Goal: Task Accomplishment & Management: Use online tool/utility

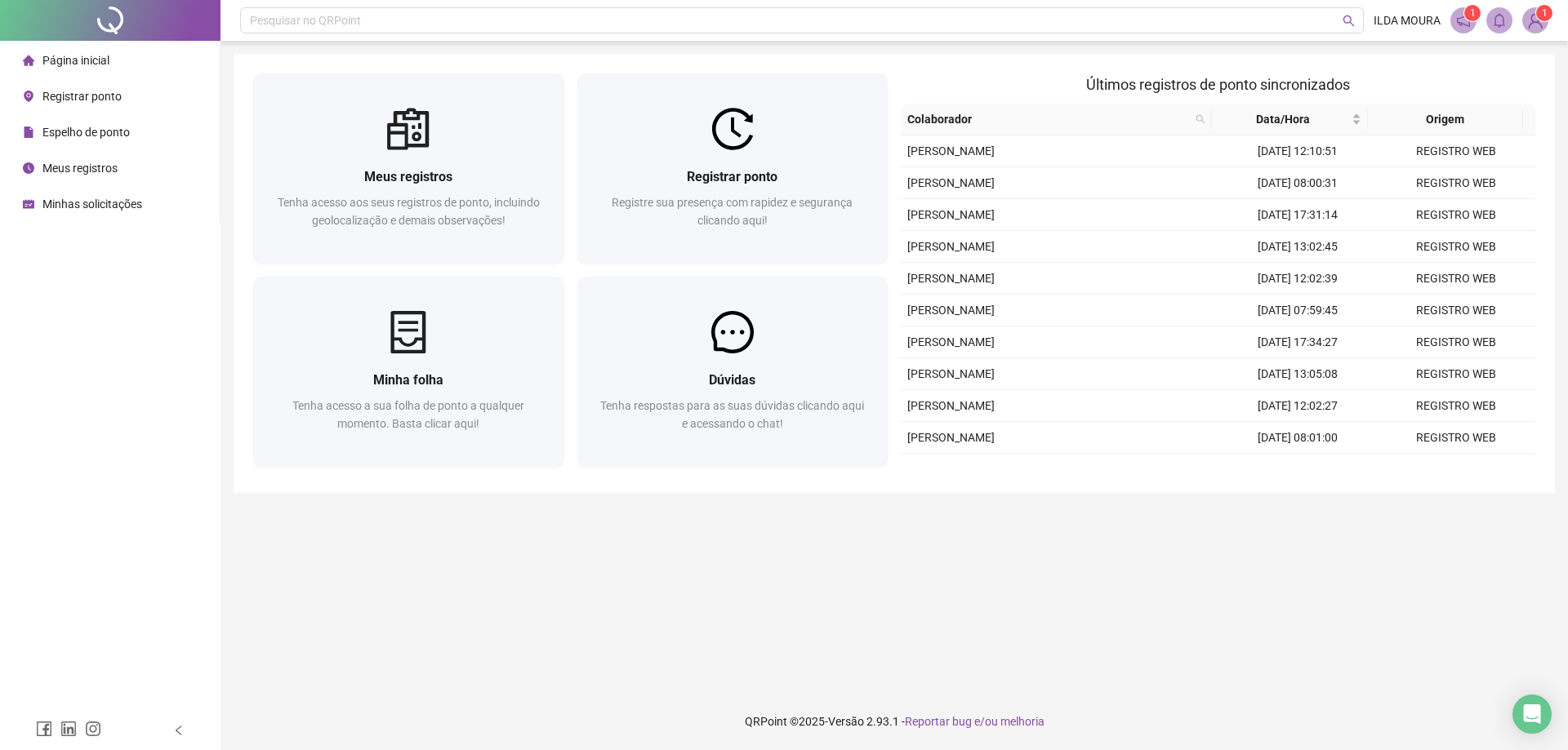
click at [759, 143] on div at bounding box center [733, 129] width 312 height 43
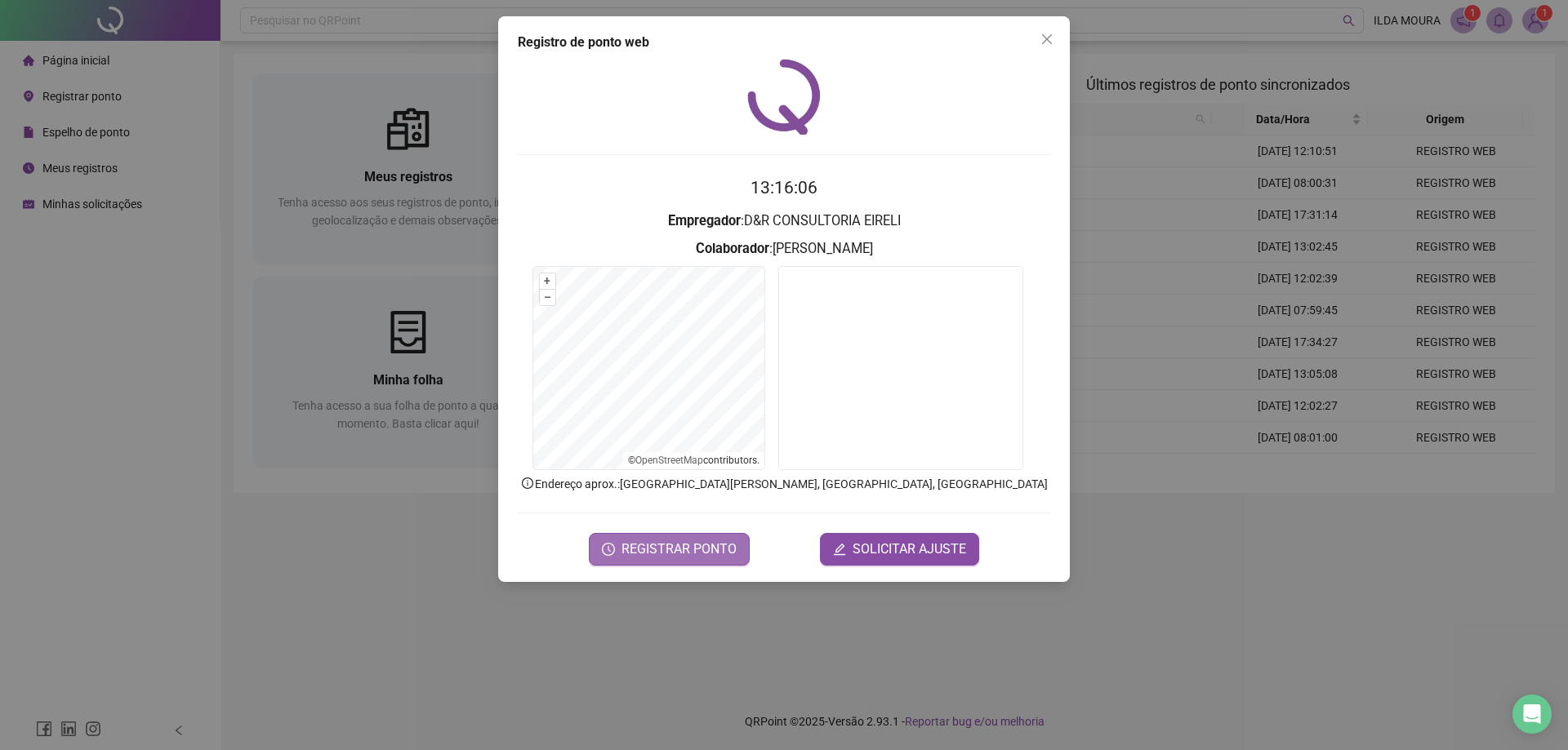
click at [697, 555] on span "REGISTRAR PONTO" at bounding box center [679, 549] width 115 height 20
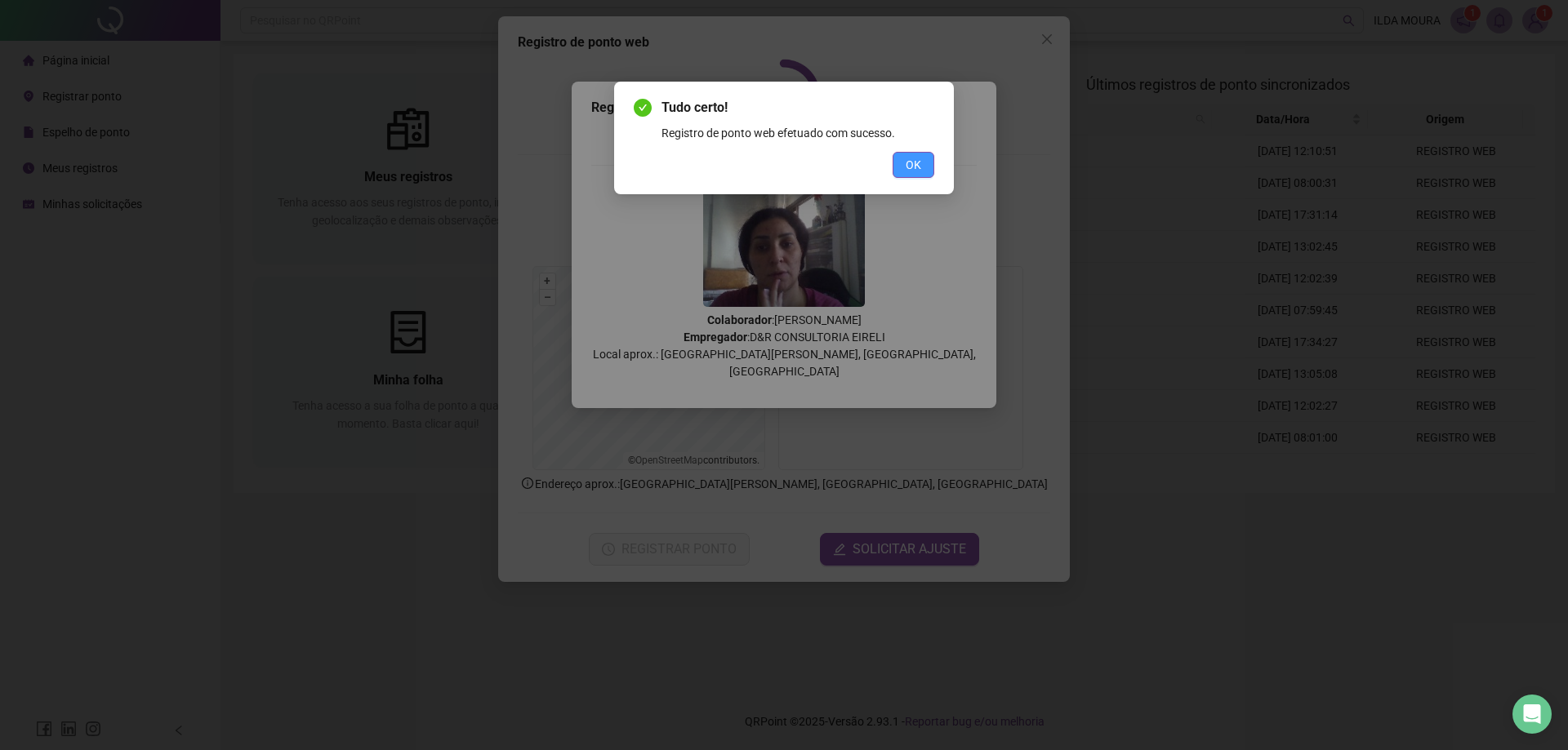
click at [919, 176] on button "OK" at bounding box center [914, 165] width 42 height 26
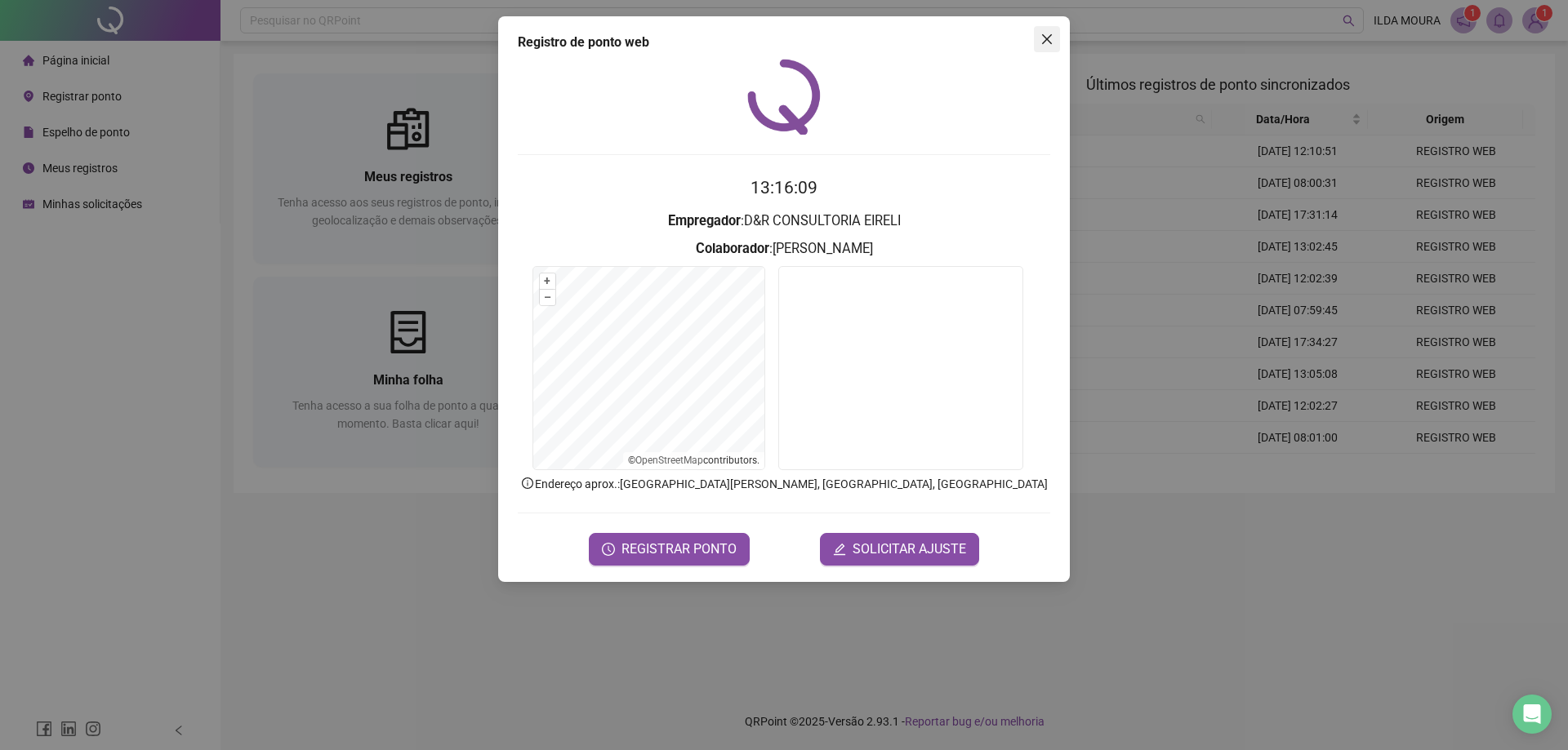
click at [1043, 33] on icon "close" at bounding box center [1047, 39] width 13 height 13
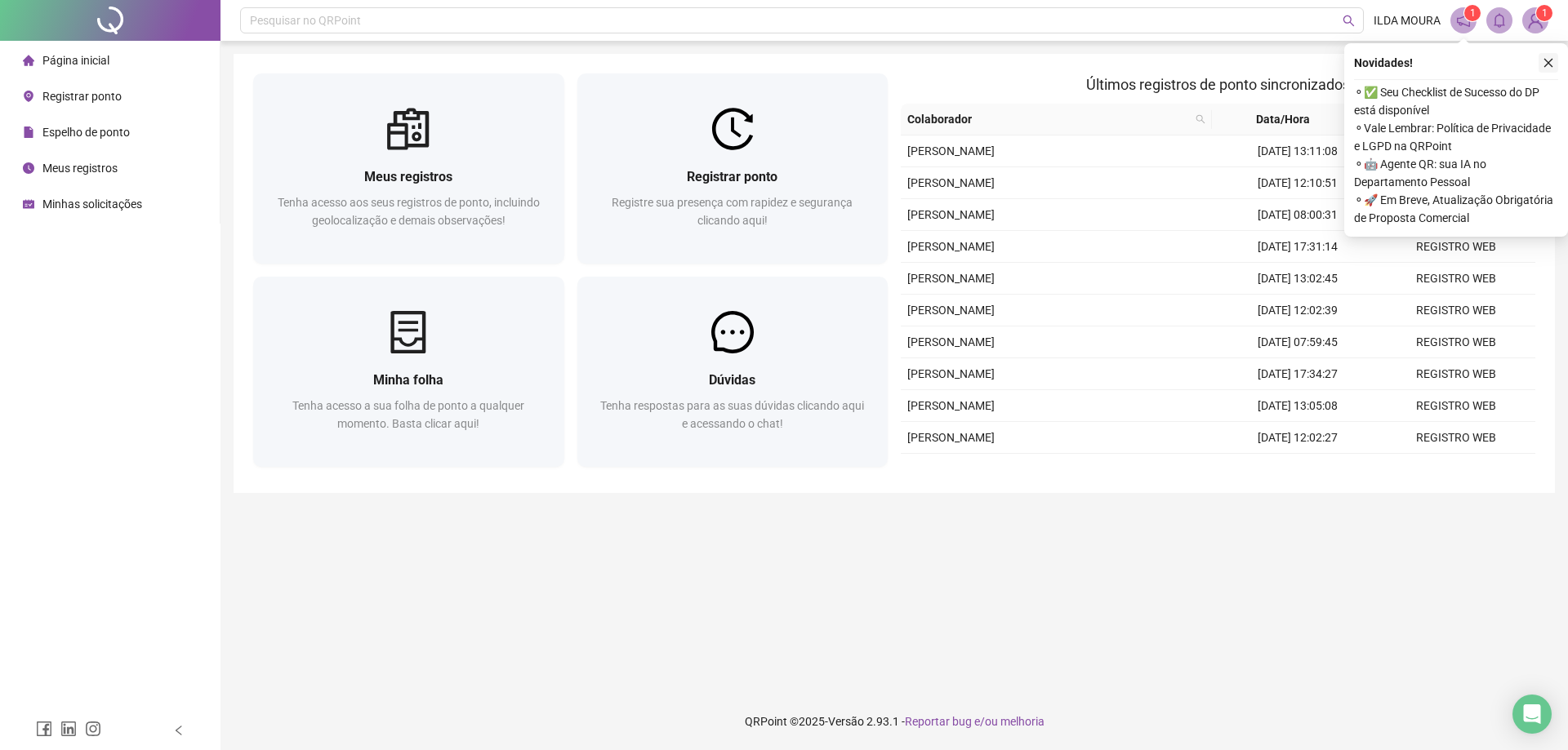
click at [1541, 61] on button "button" at bounding box center [1548, 63] width 20 height 20
